Goal: Use online tool/utility: Utilize a website feature to perform a specific function

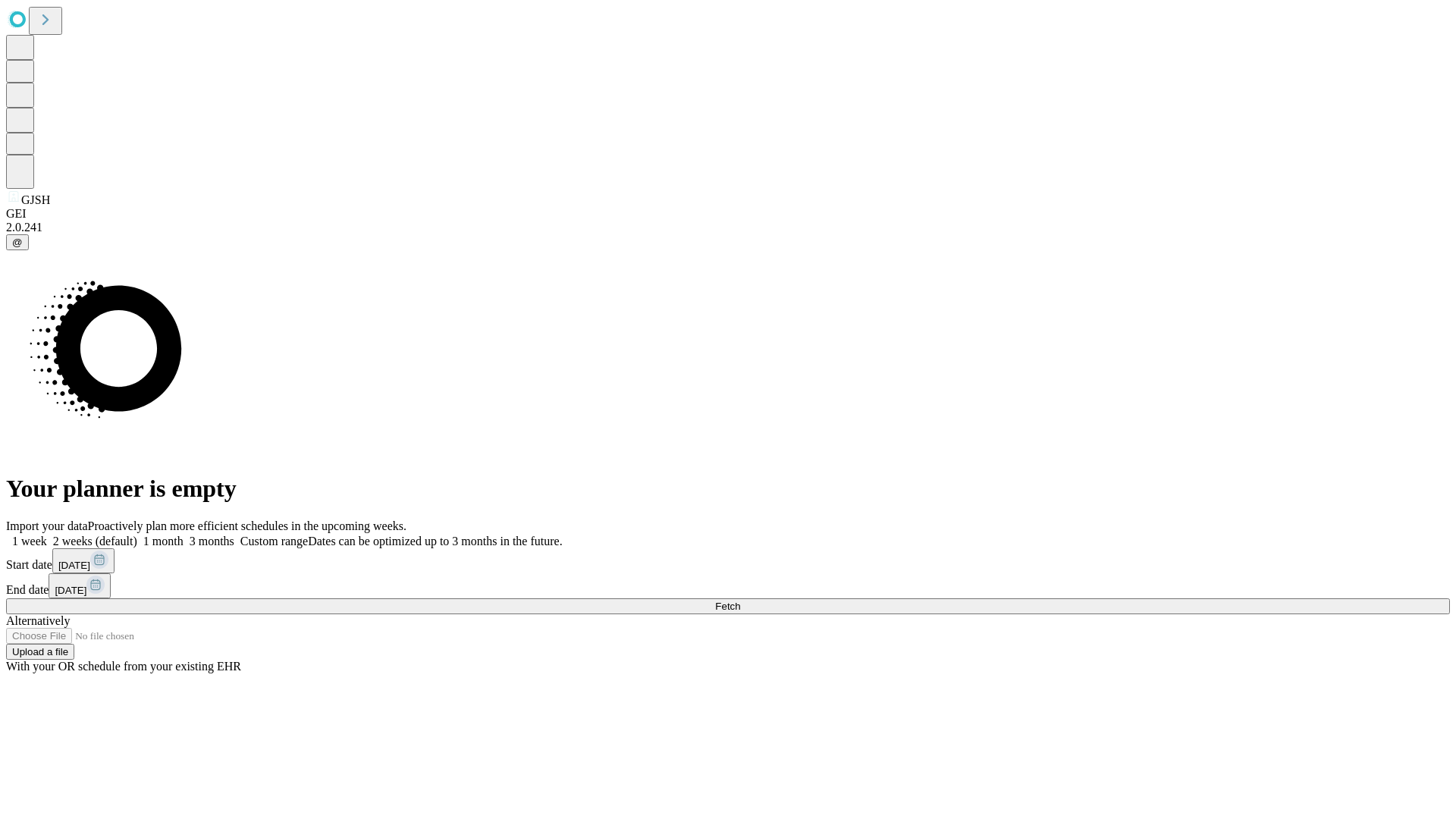
click at [740, 600] on span "Fetch" at bounding box center [728, 606] width 25 height 12
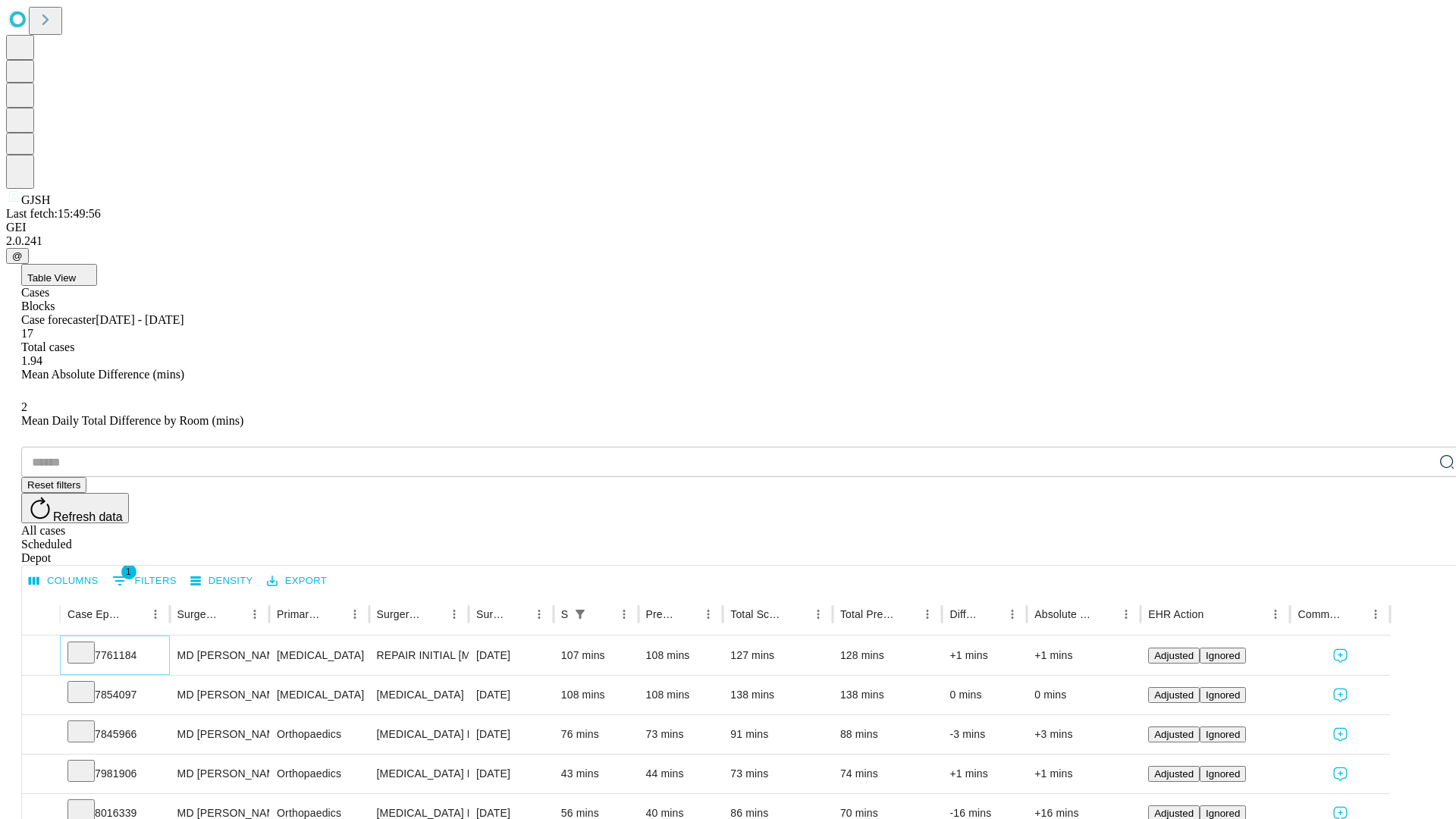
click at [89, 644] on icon at bounding box center [81, 652] width 15 height 15
